Goal: Information Seeking & Learning: Learn about a topic

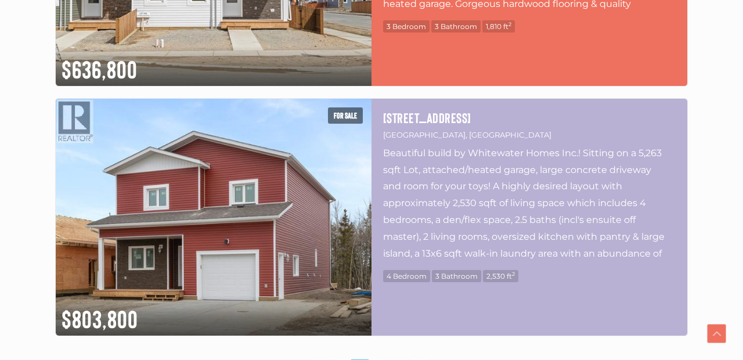
scroll to position [3096, 0]
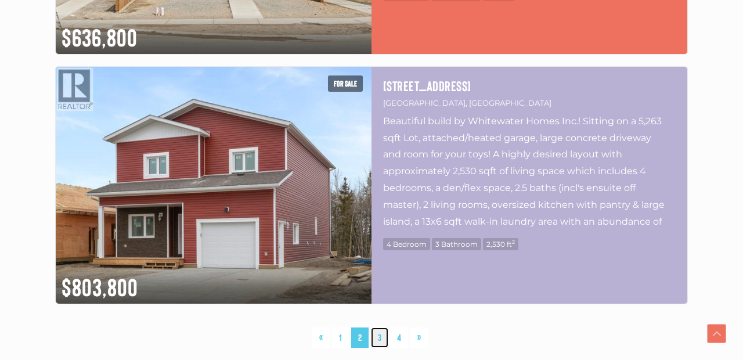
click at [381, 340] on link "3" at bounding box center [379, 338] width 17 height 20
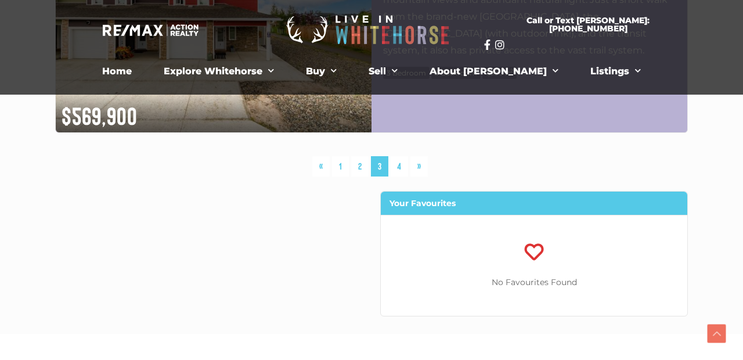
scroll to position [3205, 0]
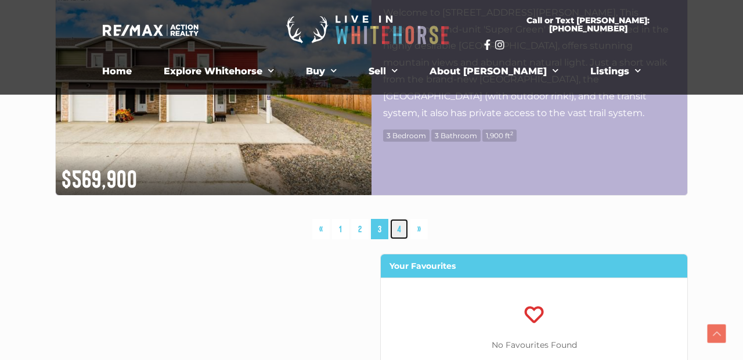
click at [400, 230] on link "4" at bounding box center [399, 229] width 18 height 20
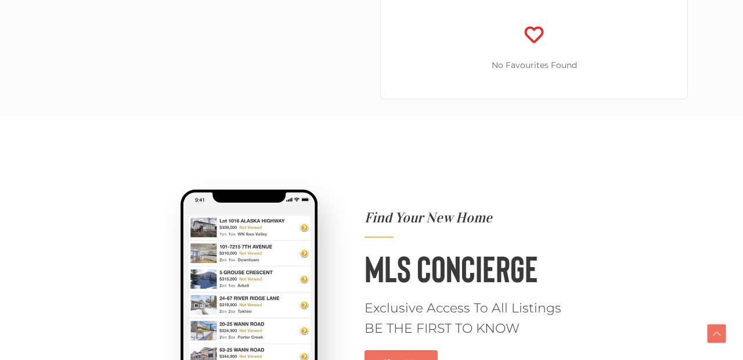
scroll to position [2798, 0]
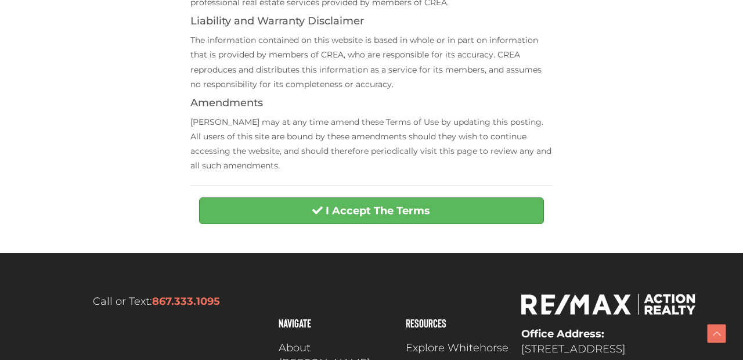
scroll to position [499, 0]
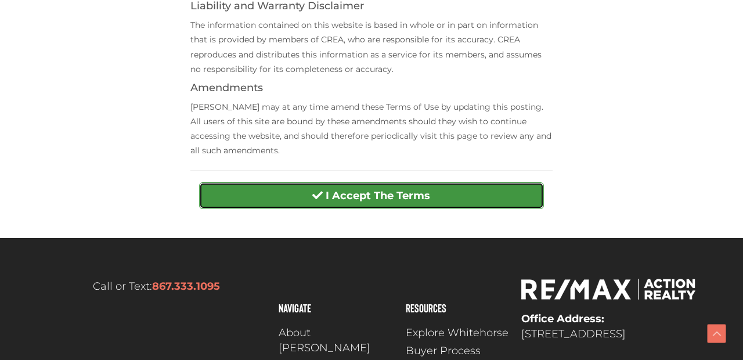
click at [367, 196] on strong "I Accept The Terms" at bounding box center [378, 195] width 105 height 13
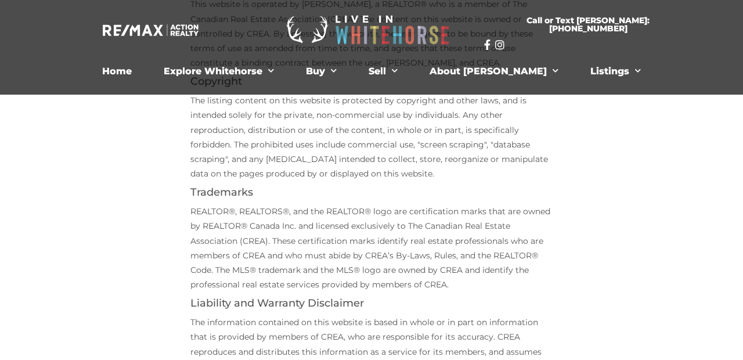
scroll to position [632, 0]
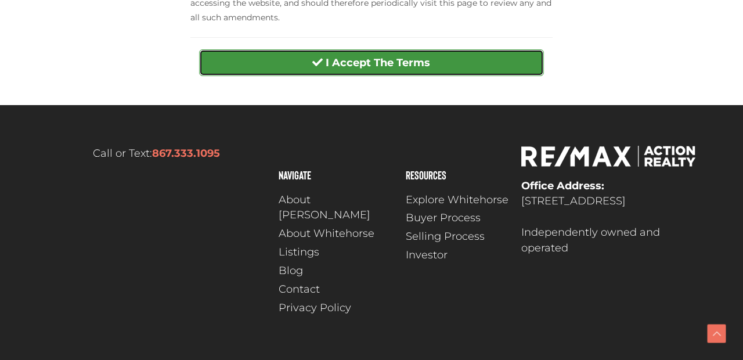
click at [463, 63] on button "I Accept The Terms" at bounding box center [371, 62] width 344 height 27
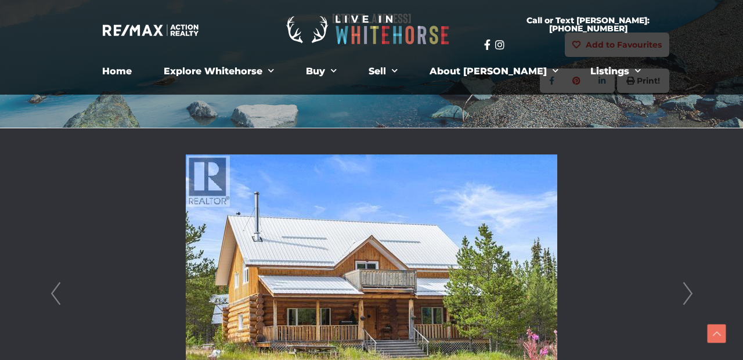
scroll to position [299, 0]
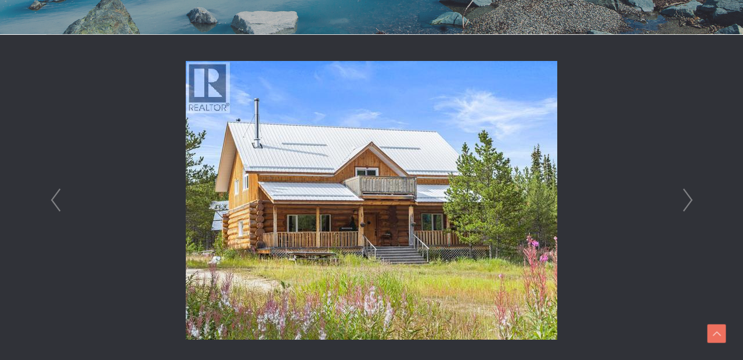
click at [690, 202] on link "Next" at bounding box center [688, 200] width 17 height 331
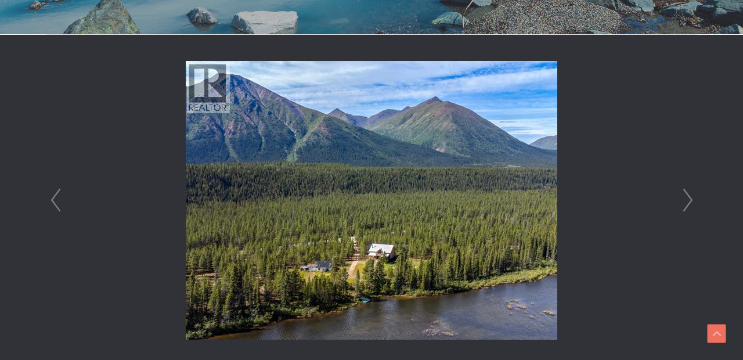
click at [690, 202] on link "Next" at bounding box center [688, 200] width 17 height 331
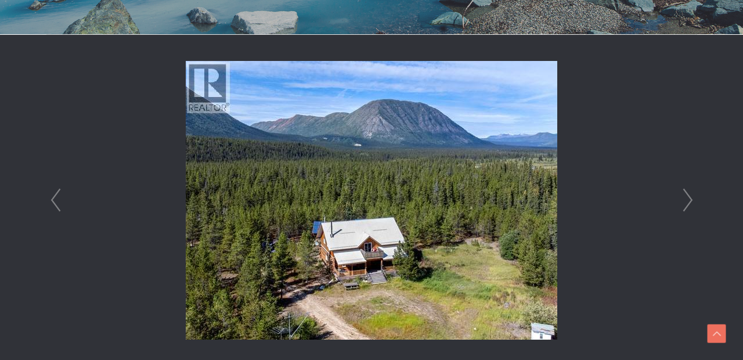
click at [690, 202] on link "Next" at bounding box center [688, 200] width 17 height 331
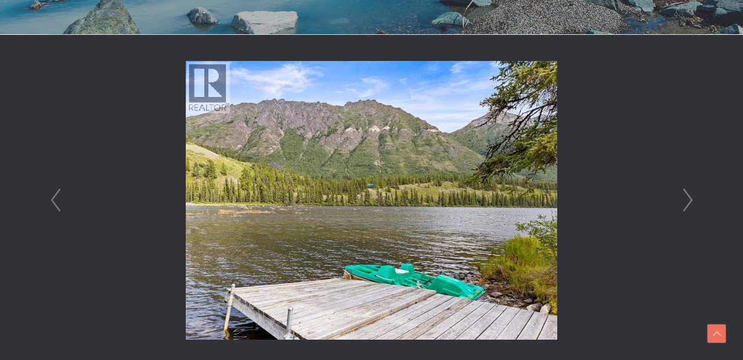
click at [690, 202] on link "Next" at bounding box center [688, 200] width 17 height 331
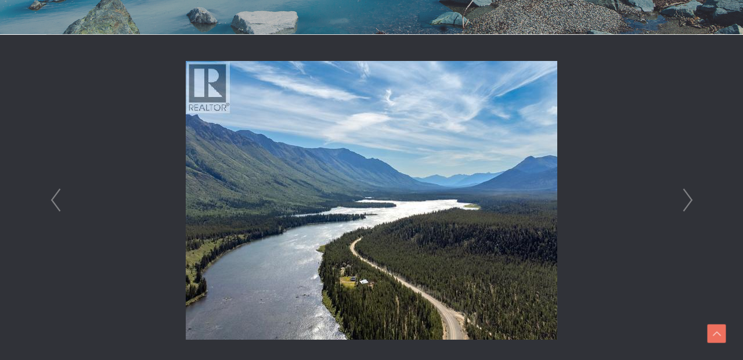
click at [690, 202] on link "Next" at bounding box center [688, 200] width 17 height 331
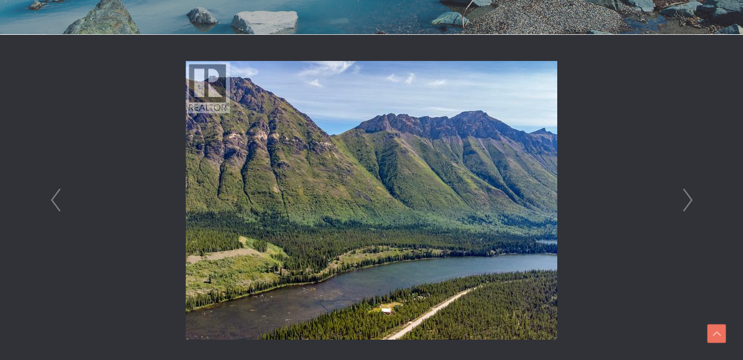
click at [690, 202] on link "Next" at bounding box center [688, 200] width 17 height 331
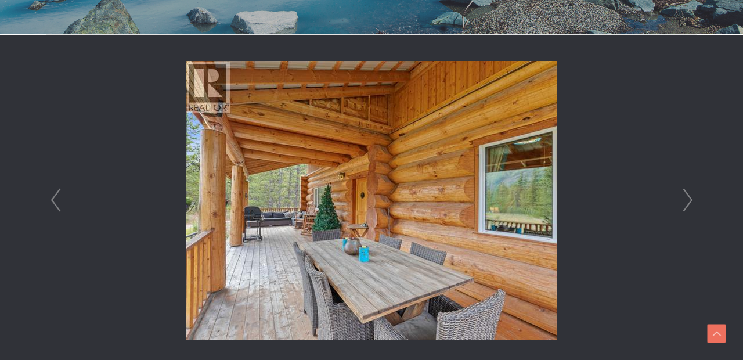
click at [690, 202] on link "Next" at bounding box center [688, 200] width 17 height 331
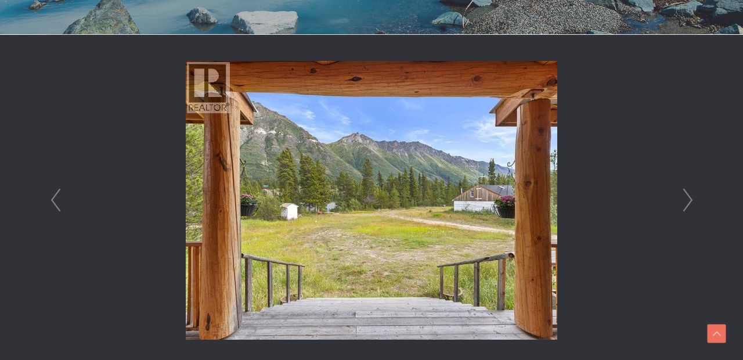
click at [690, 202] on link "Next" at bounding box center [688, 200] width 17 height 331
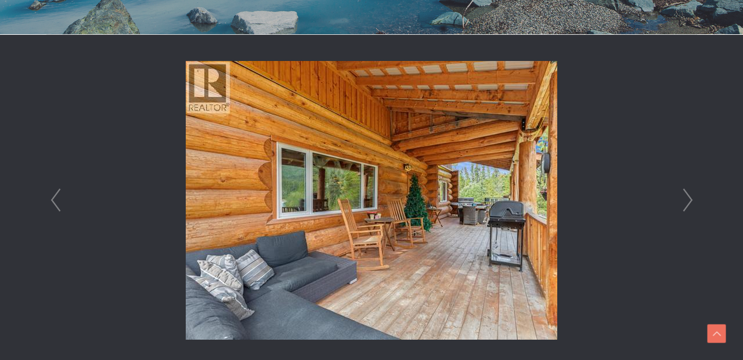
click at [690, 202] on link "Next" at bounding box center [688, 200] width 17 height 331
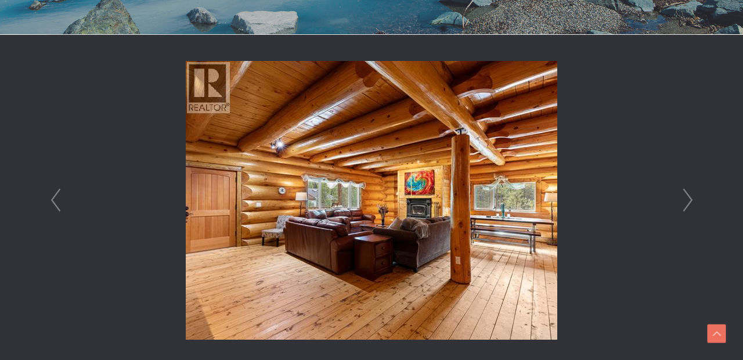
click at [690, 202] on link "Next" at bounding box center [688, 200] width 17 height 331
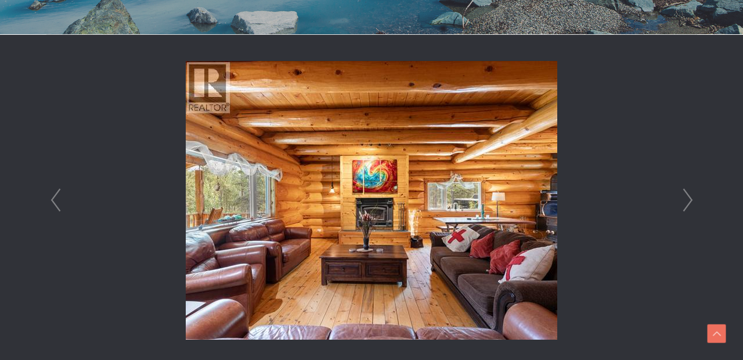
click at [690, 202] on link "Next" at bounding box center [688, 200] width 17 height 331
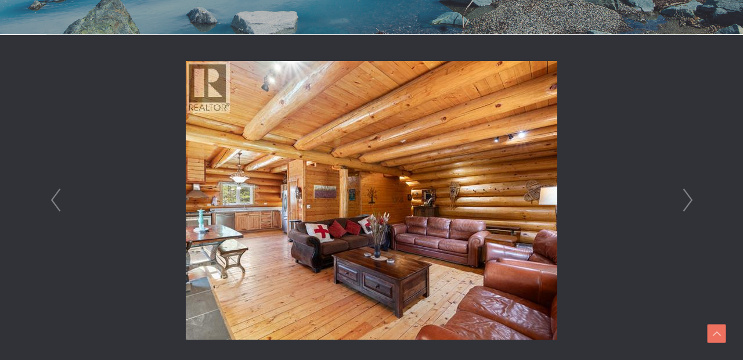
click at [690, 202] on link "Next" at bounding box center [688, 200] width 17 height 331
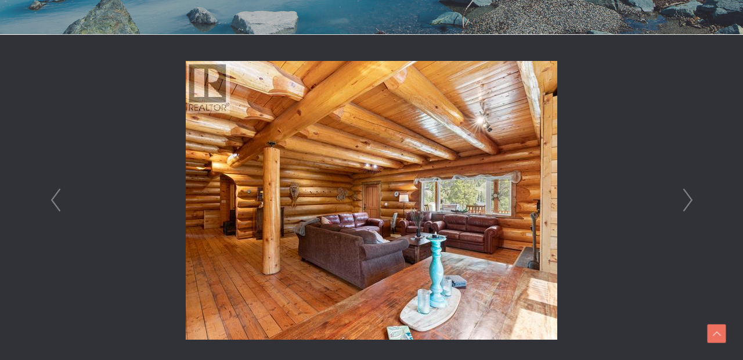
click at [690, 202] on link "Next" at bounding box center [688, 200] width 17 height 331
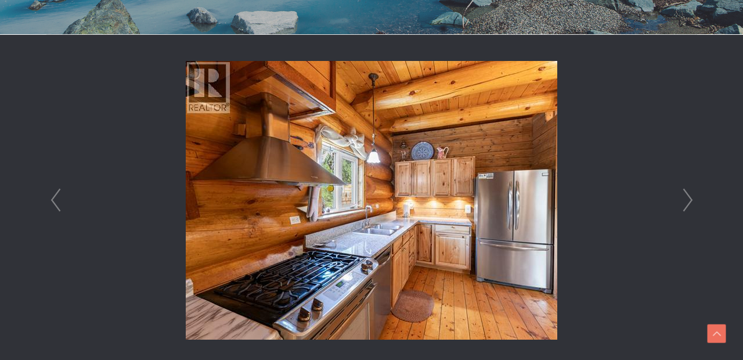
click at [690, 202] on link "Next" at bounding box center [688, 200] width 17 height 331
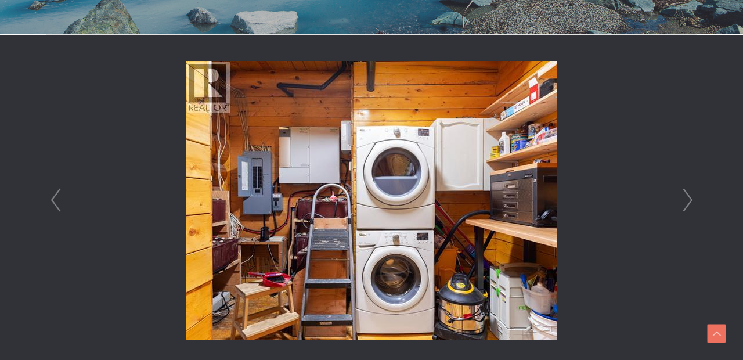
click at [690, 202] on link "Next" at bounding box center [688, 200] width 17 height 331
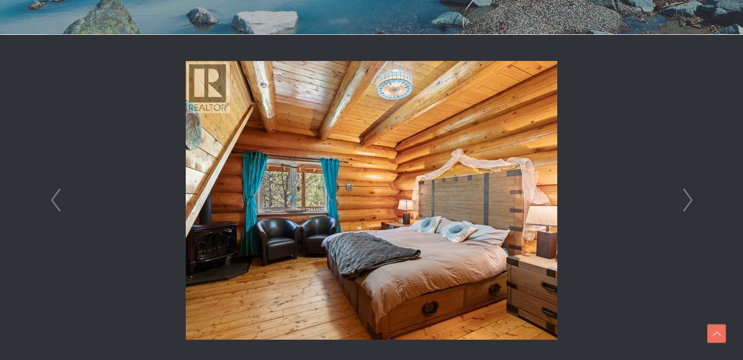
click at [690, 202] on link "Next" at bounding box center [688, 200] width 17 height 331
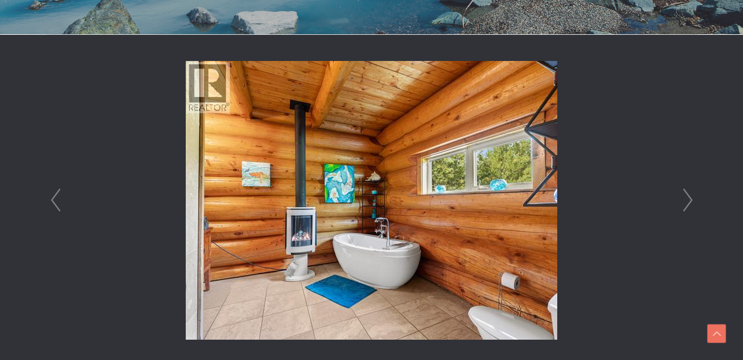
click at [690, 202] on link "Next" at bounding box center [688, 200] width 17 height 331
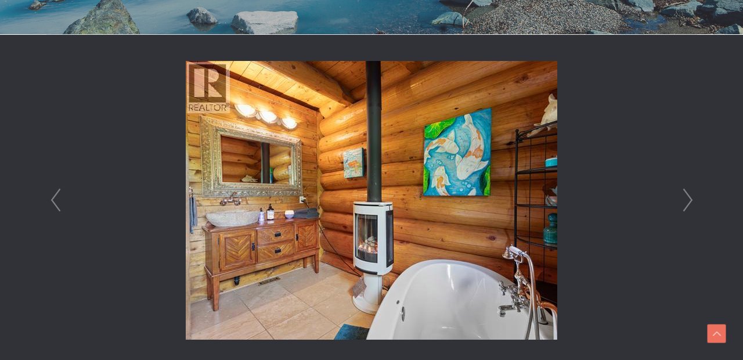
click at [690, 202] on link "Next" at bounding box center [688, 200] width 17 height 331
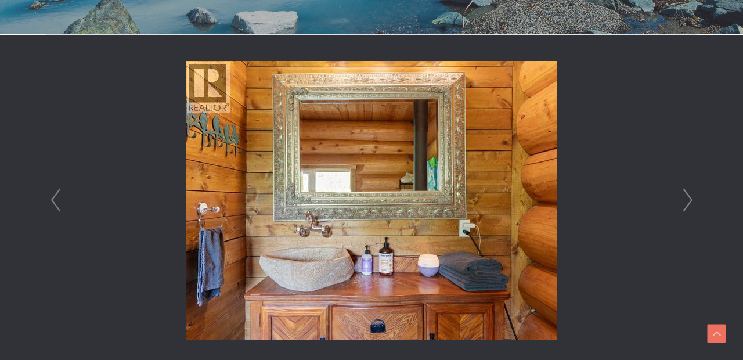
click at [690, 202] on link "Next" at bounding box center [688, 200] width 17 height 331
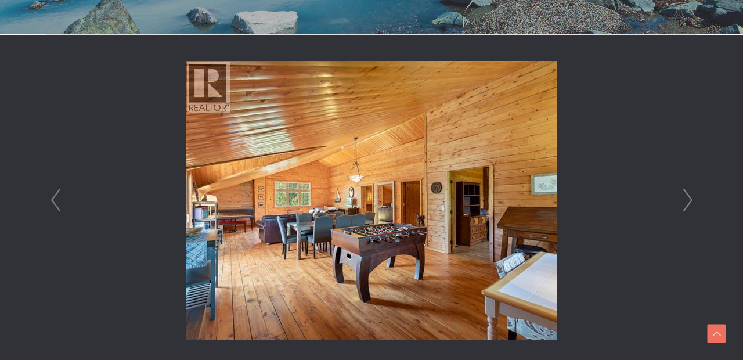
click at [690, 202] on link "Next" at bounding box center [688, 200] width 17 height 331
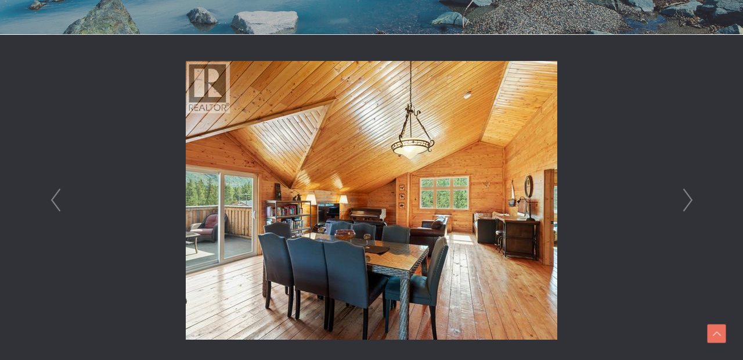
click at [690, 202] on link "Next" at bounding box center [688, 200] width 17 height 331
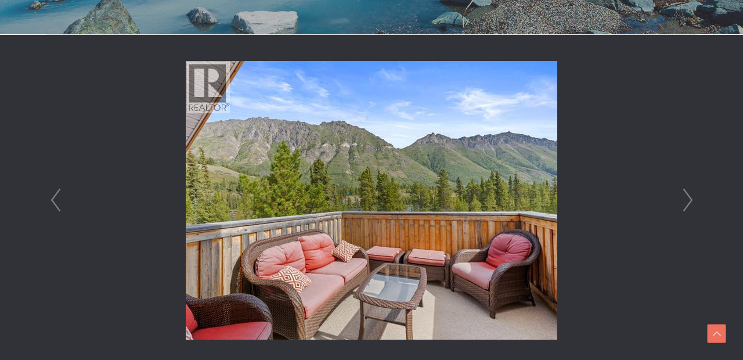
click at [690, 202] on link "Next" at bounding box center [688, 200] width 17 height 331
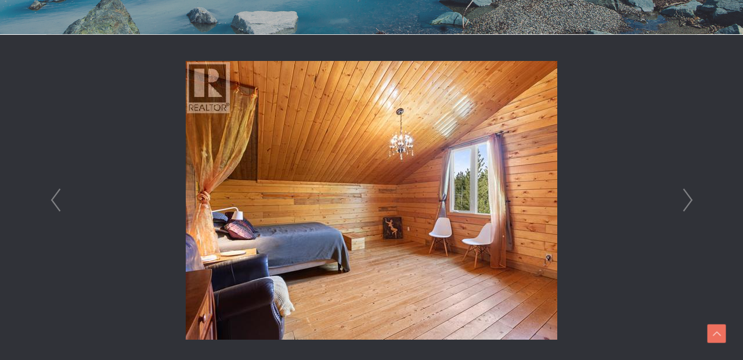
click at [690, 202] on link "Next" at bounding box center [688, 200] width 17 height 331
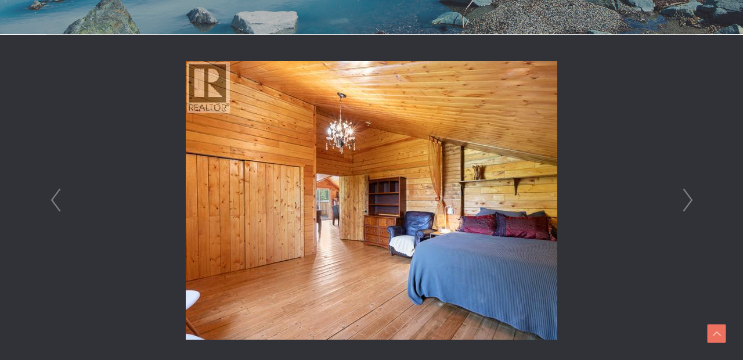
click at [690, 202] on link "Next" at bounding box center [688, 200] width 17 height 331
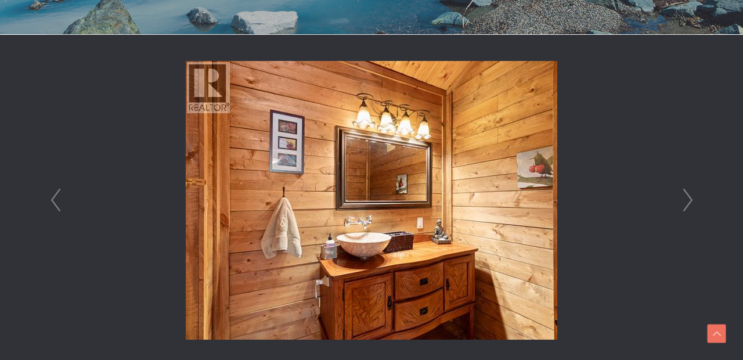
click at [690, 202] on link "Next" at bounding box center [688, 200] width 17 height 331
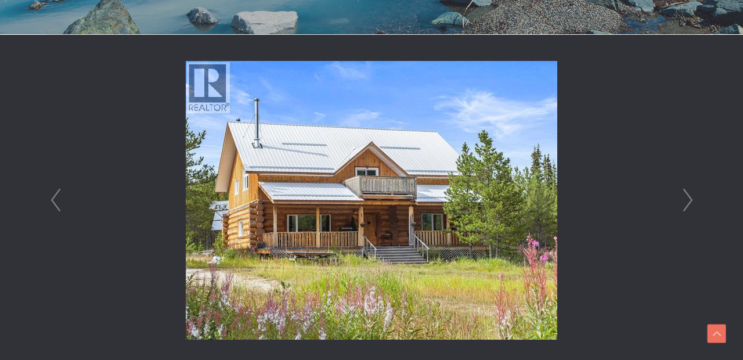
click at [690, 202] on link "Next" at bounding box center [688, 200] width 17 height 331
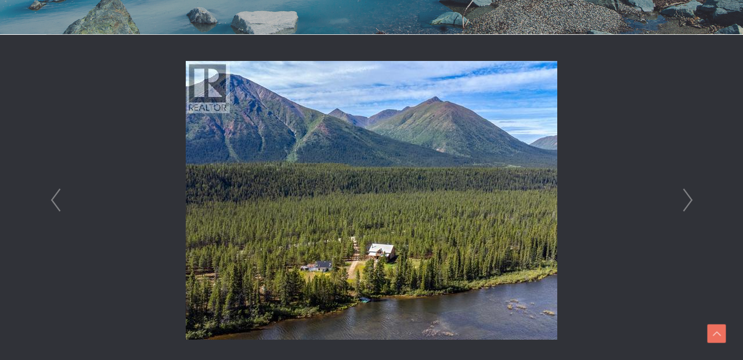
click at [689, 199] on link "Next" at bounding box center [688, 200] width 17 height 331
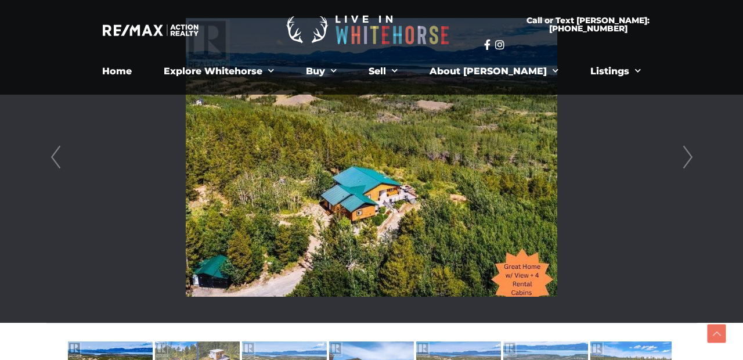
scroll to position [321, 0]
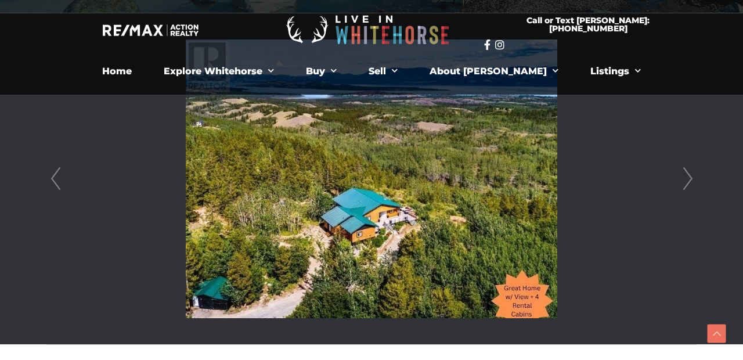
click at [691, 181] on link "Next" at bounding box center [688, 178] width 17 height 331
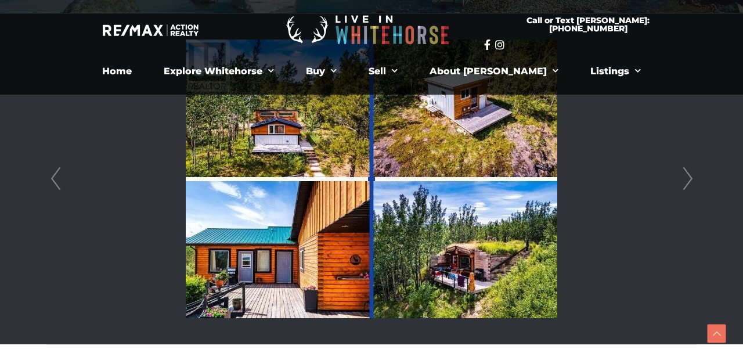
click at [691, 181] on link "Next" at bounding box center [688, 178] width 17 height 331
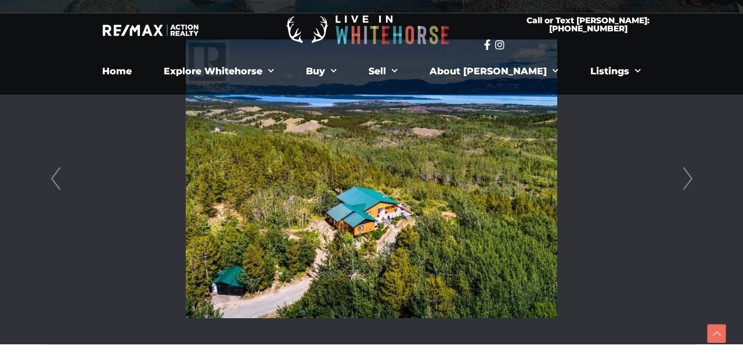
click at [691, 181] on link "Next" at bounding box center [688, 178] width 17 height 331
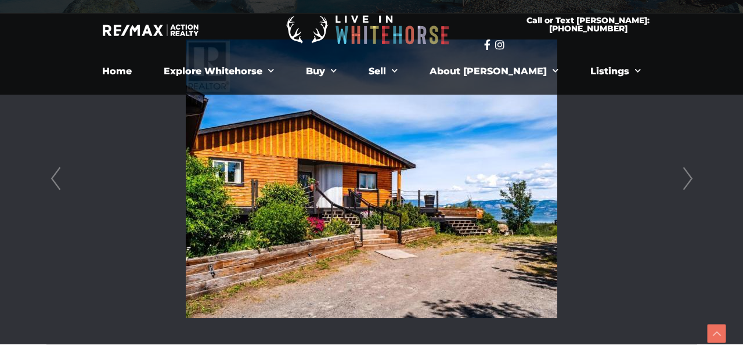
click at [691, 181] on link "Next" at bounding box center [688, 178] width 17 height 331
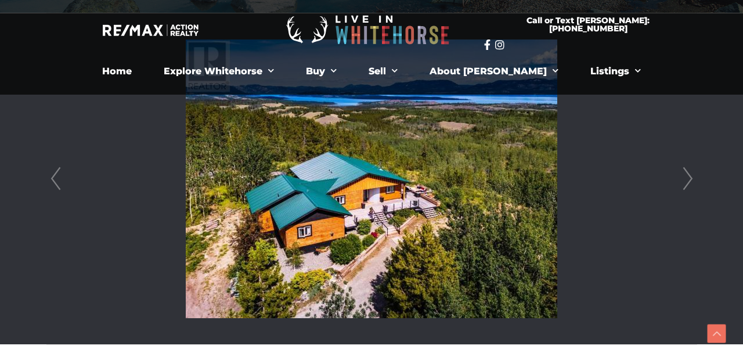
click at [691, 181] on link "Next" at bounding box center [688, 178] width 17 height 331
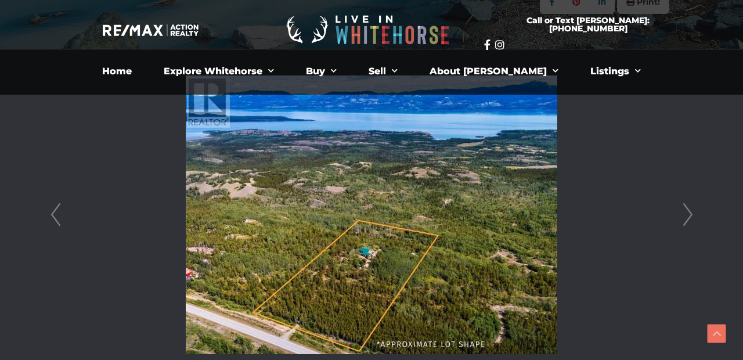
scroll to position [285, 0]
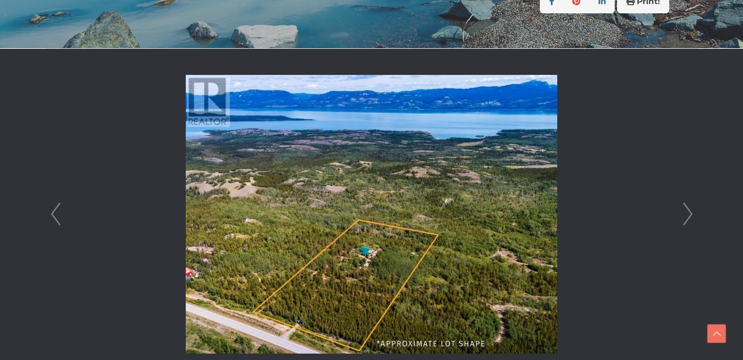
click at [688, 207] on link "Next" at bounding box center [688, 214] width 17 height 331
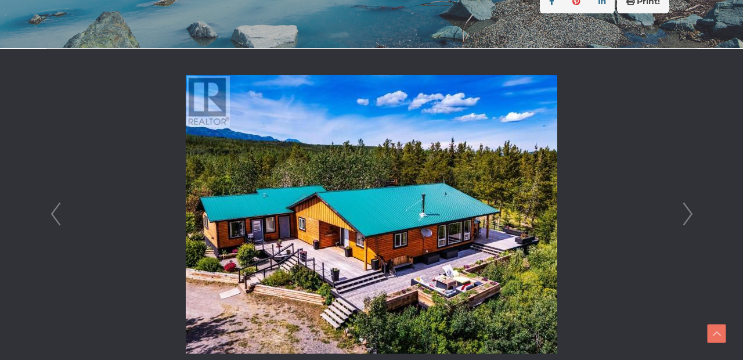
click at [688, 207] on link "Next" at bounding box center [688, 214] width 17 height 331
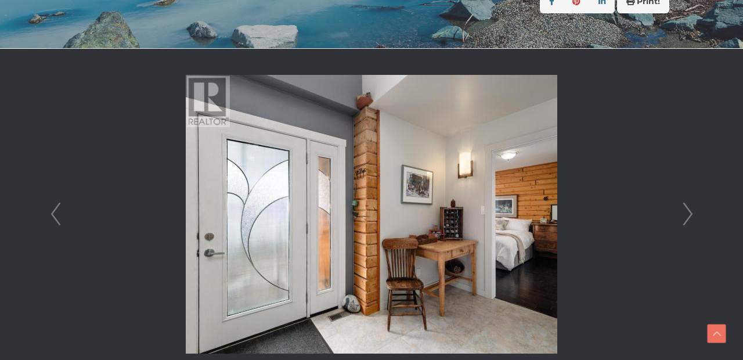
click at [688, 207] on link "Next" at bounding box center [688, 214] width 17 height 331
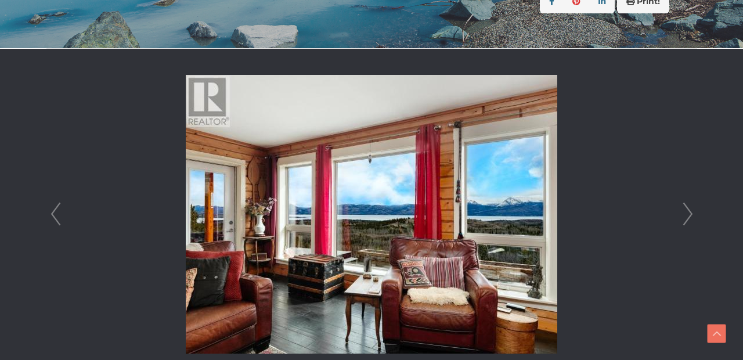
click at [688, 207] on link "Next" at bounding box center [688, 214] width 17 height 331
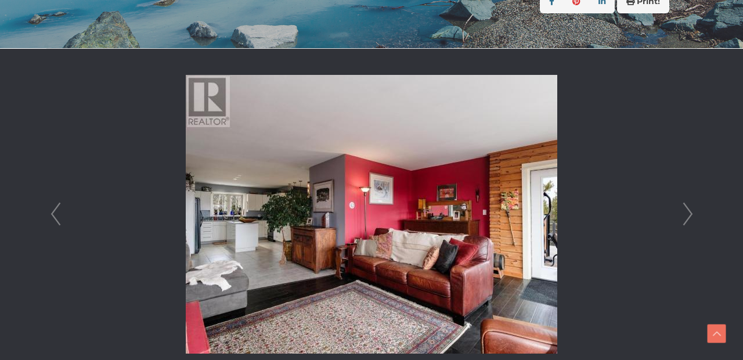
click at [688, 207] on link "Next" at bounding box center [688, 214] width 17 height 331
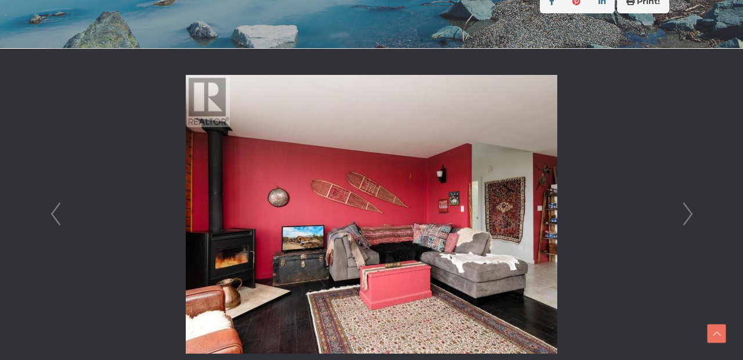
click at [688, 207] on link "Next" at bounding box center [688, 214] width 17 height 331
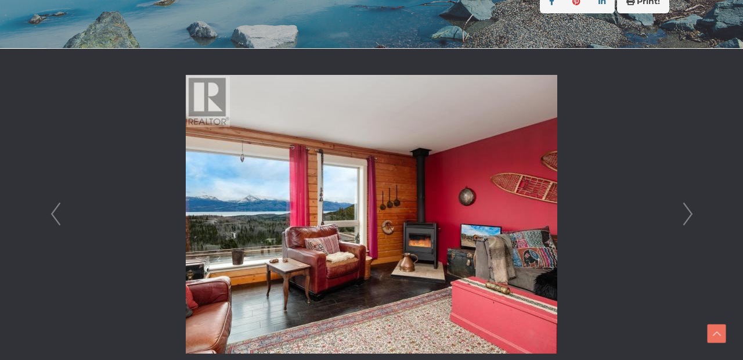
click at [688, 207] on link "Next" at bounding box center [688, 214] width 17 height 331
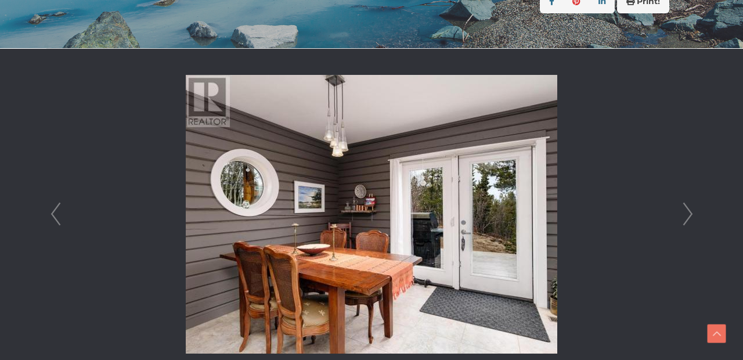
click at [688, 207] on link "Next" at bounding box center [688, 214] width 17 height 331
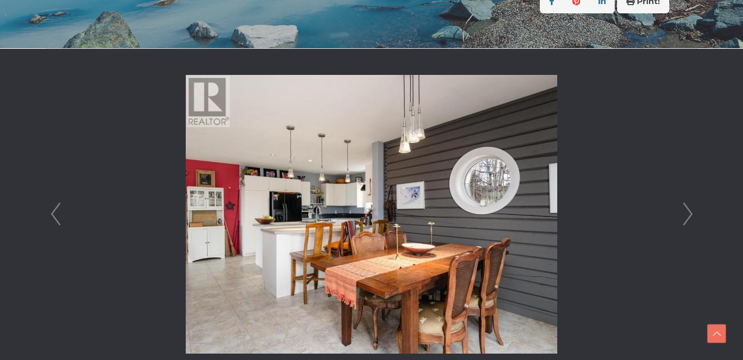
click at [688, 207] on link "Next" at bounding box center [688, 214] width 17 height 331
